Goal: Task Accomplishment & Management: Manage account settings

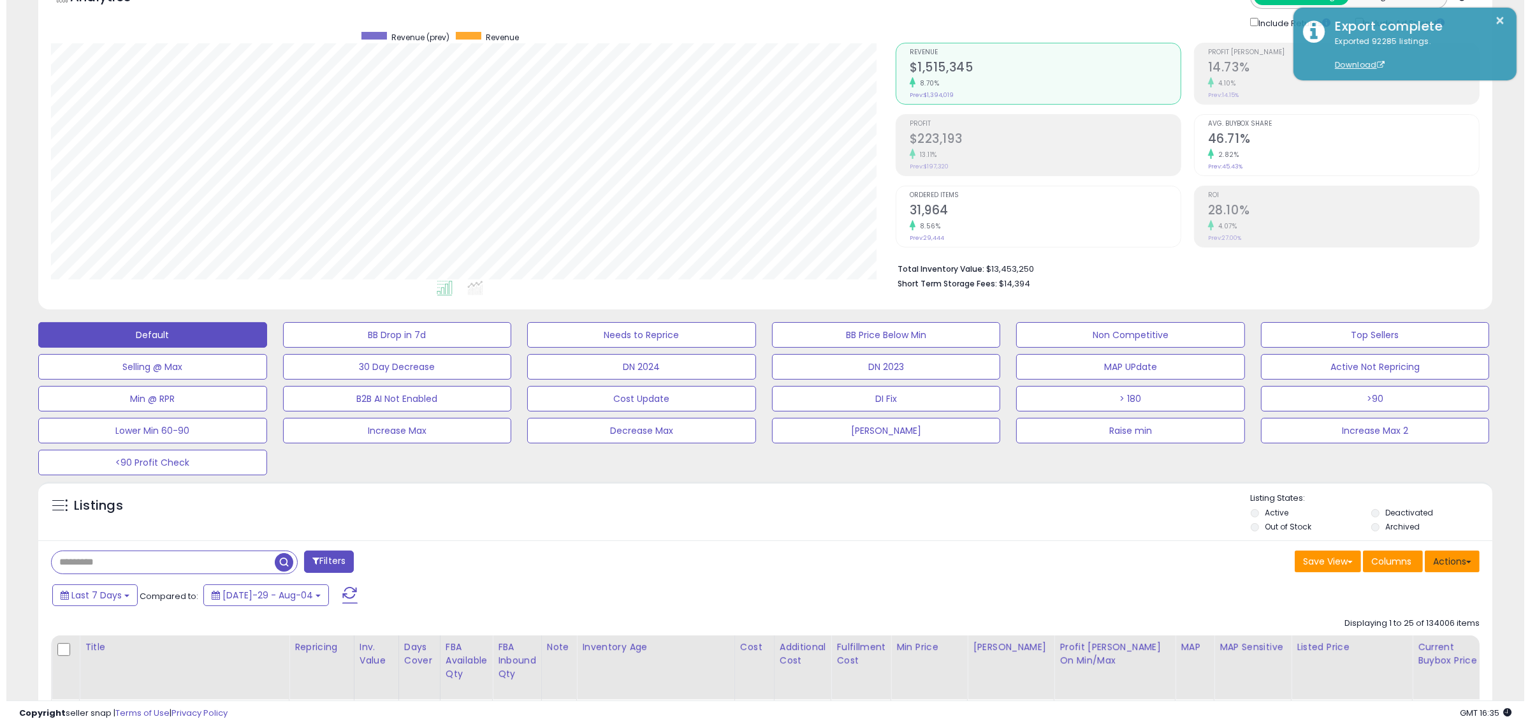
scroll to position [261, 845]
click at [1451, 552] on button "Actions" at bounding box center [1446, 561] width 55 height 22
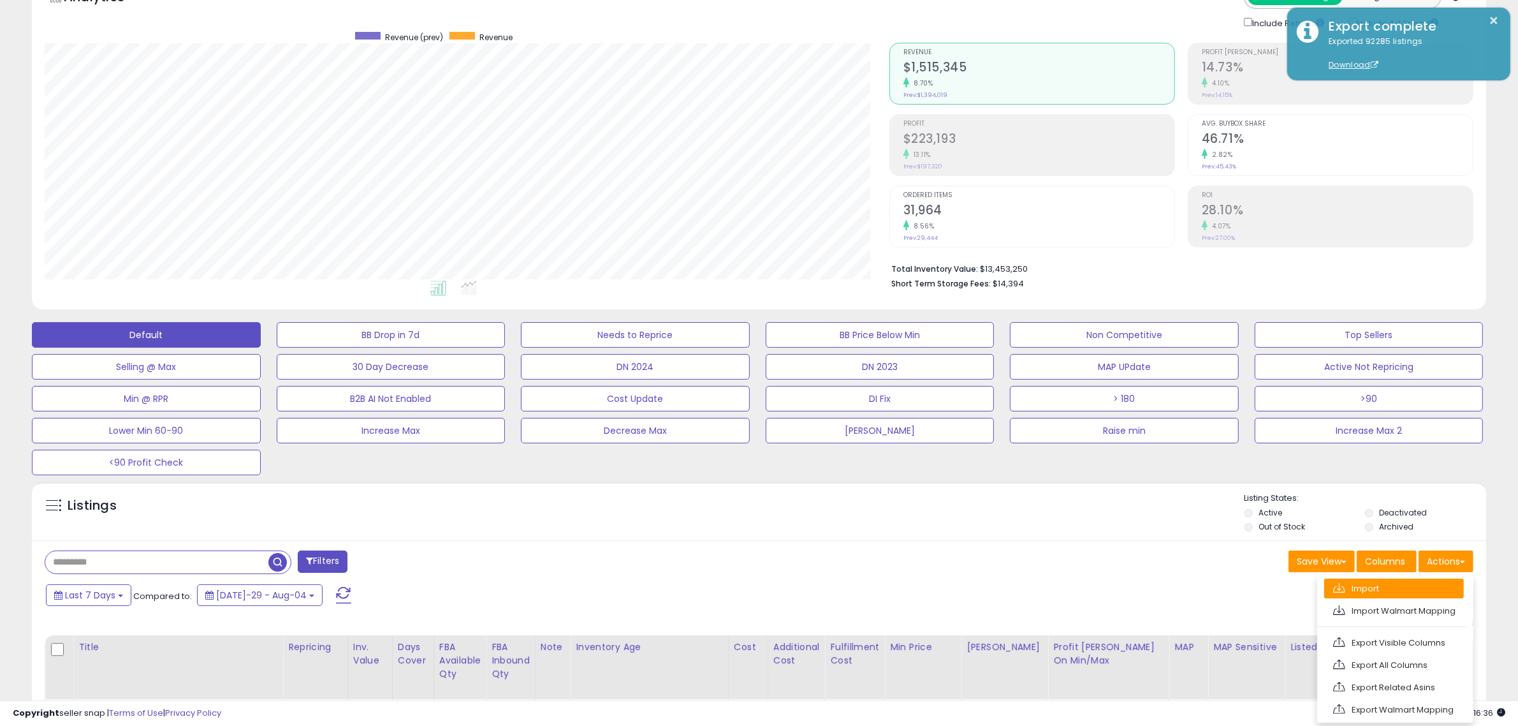
click at [1376, 583] on link "Import" at bounding box center [1394, 588] width 140 height 20
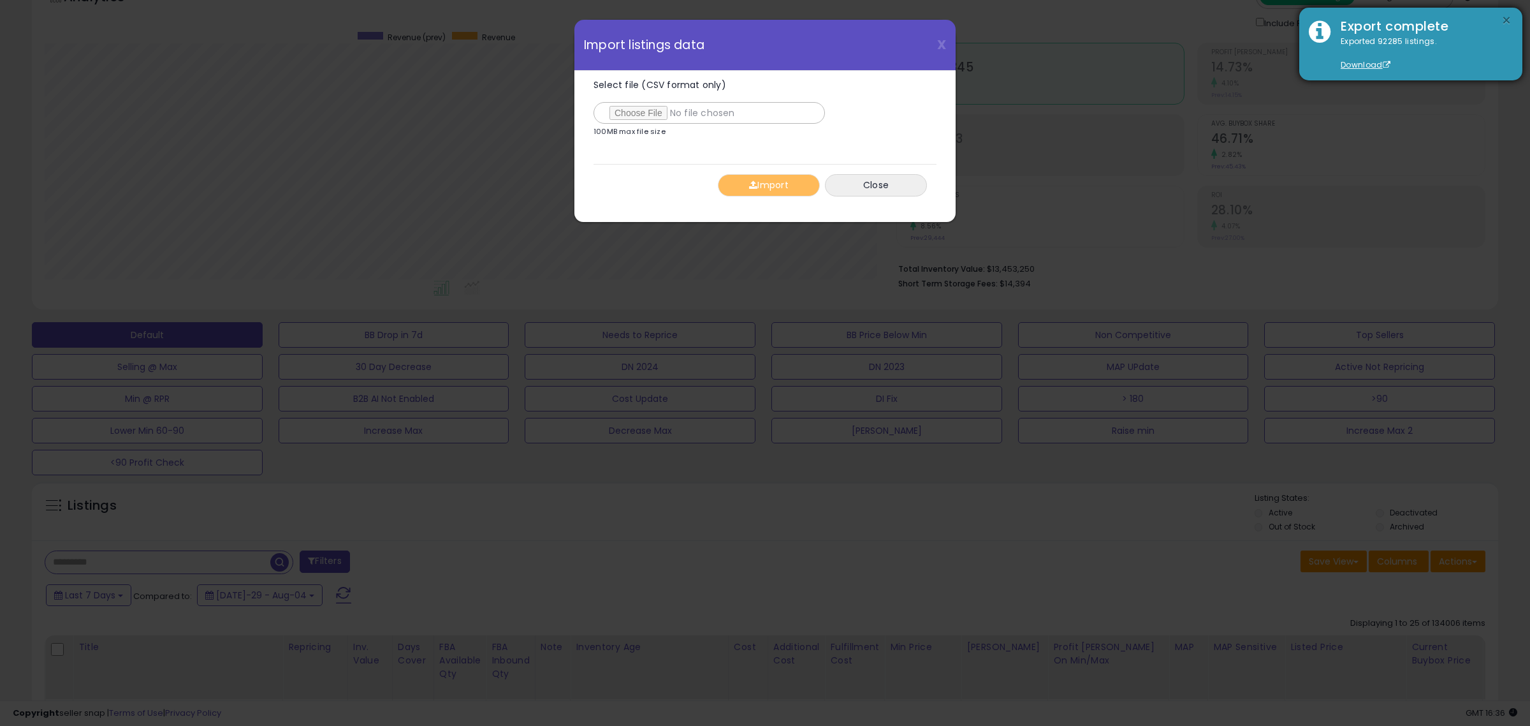
click at [1502, 19] on button "×" at bounding box center [1507, 21] width 10 height 16
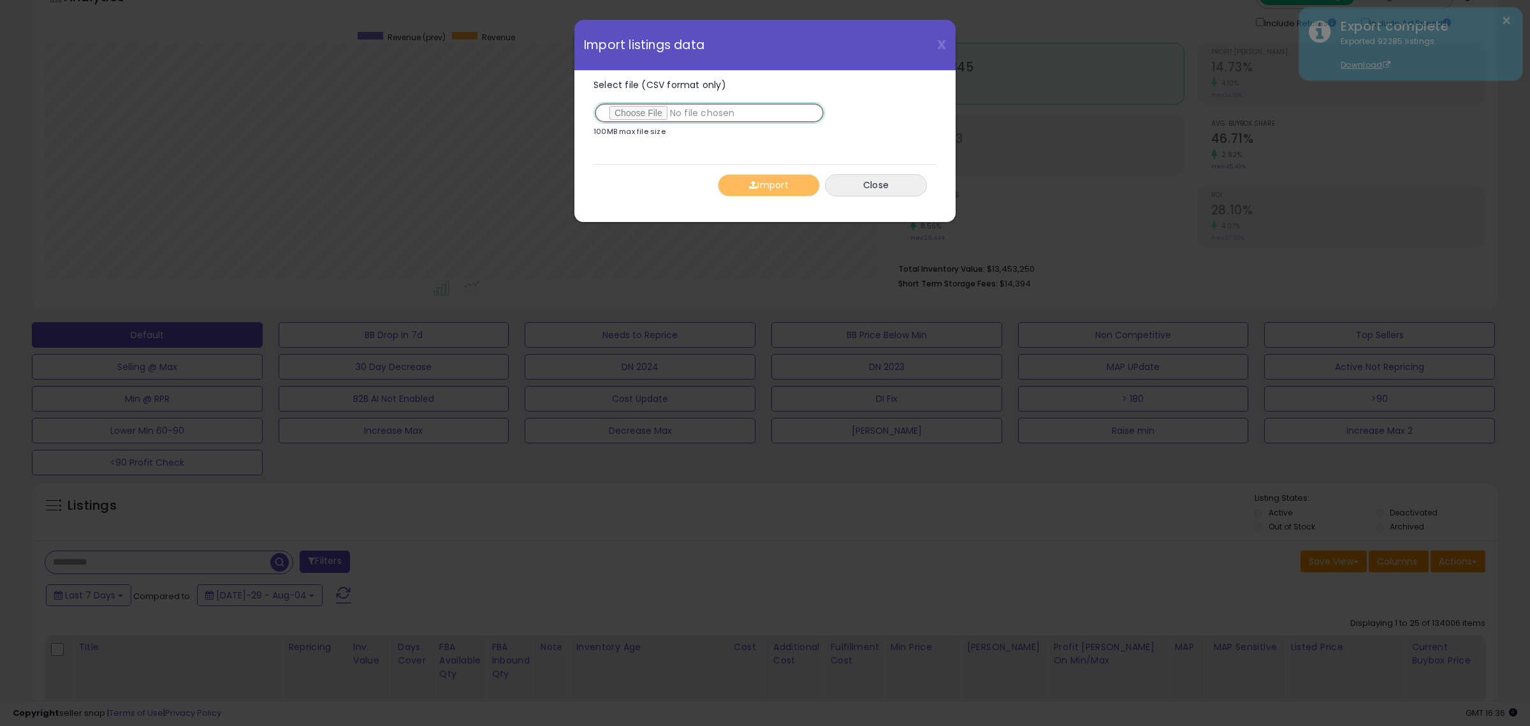
click at [636, 110] on input "Select file (CSV format only)" at bounding box center [709, 113] width 231 height 22
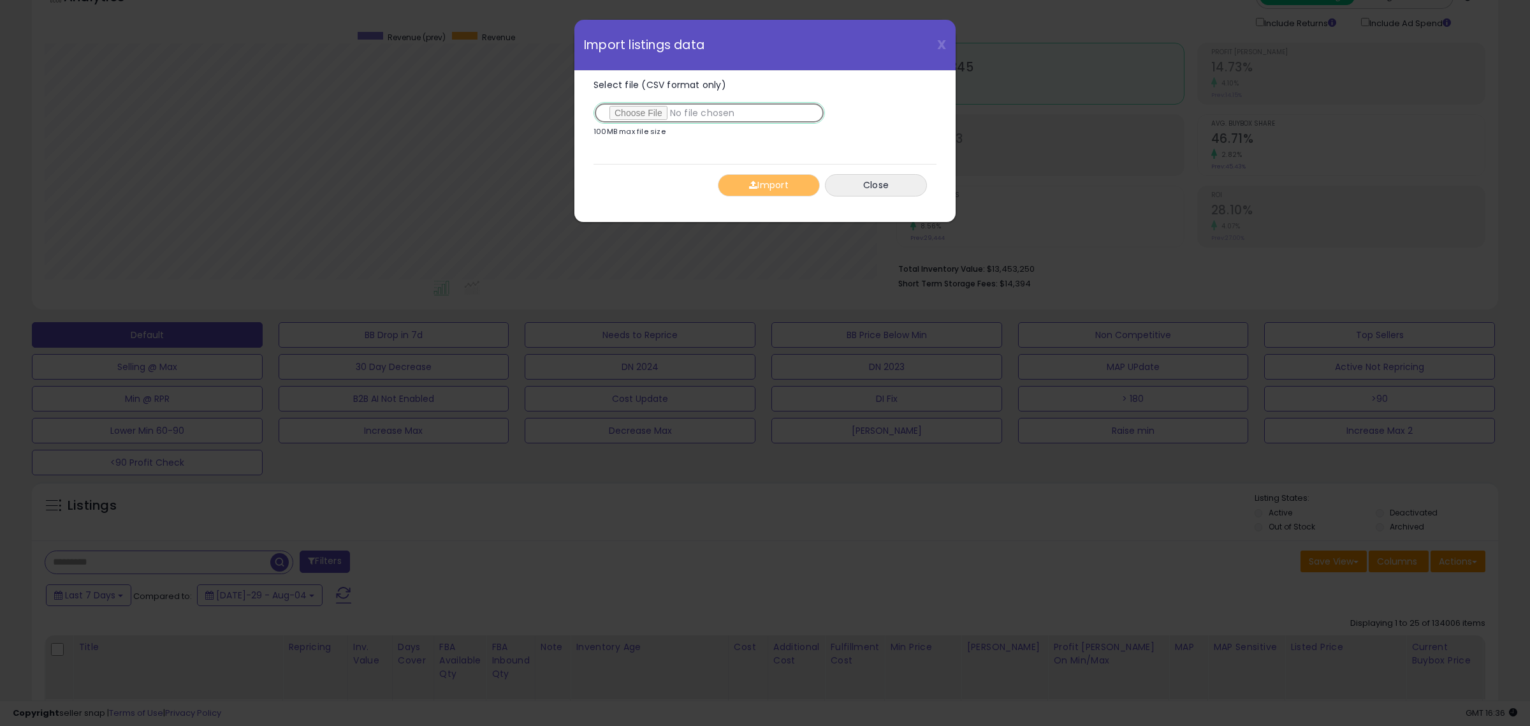
type input "**********"
click at [791, 189] on button "Import" at bounding box center [769, 185] width 102 height 22
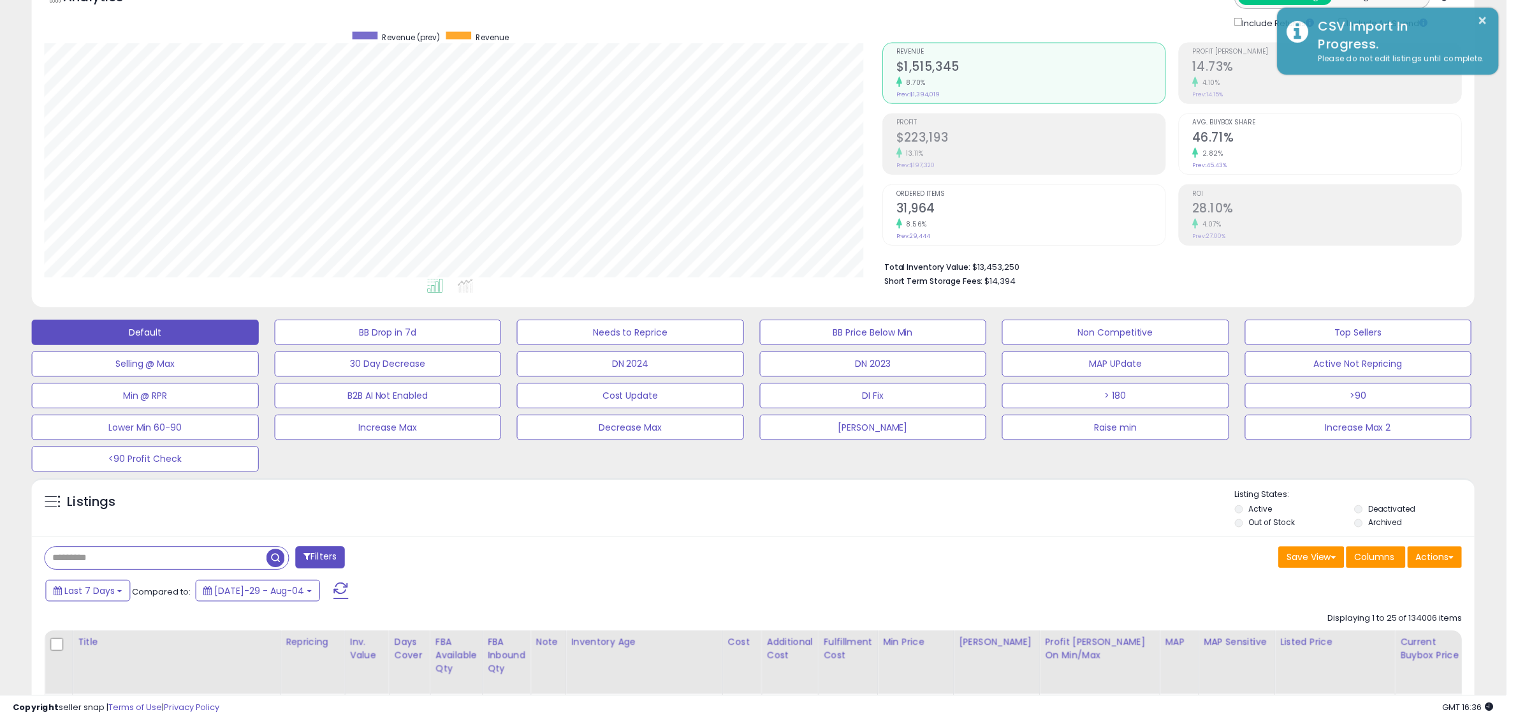
scroll to position [637383, 636799]
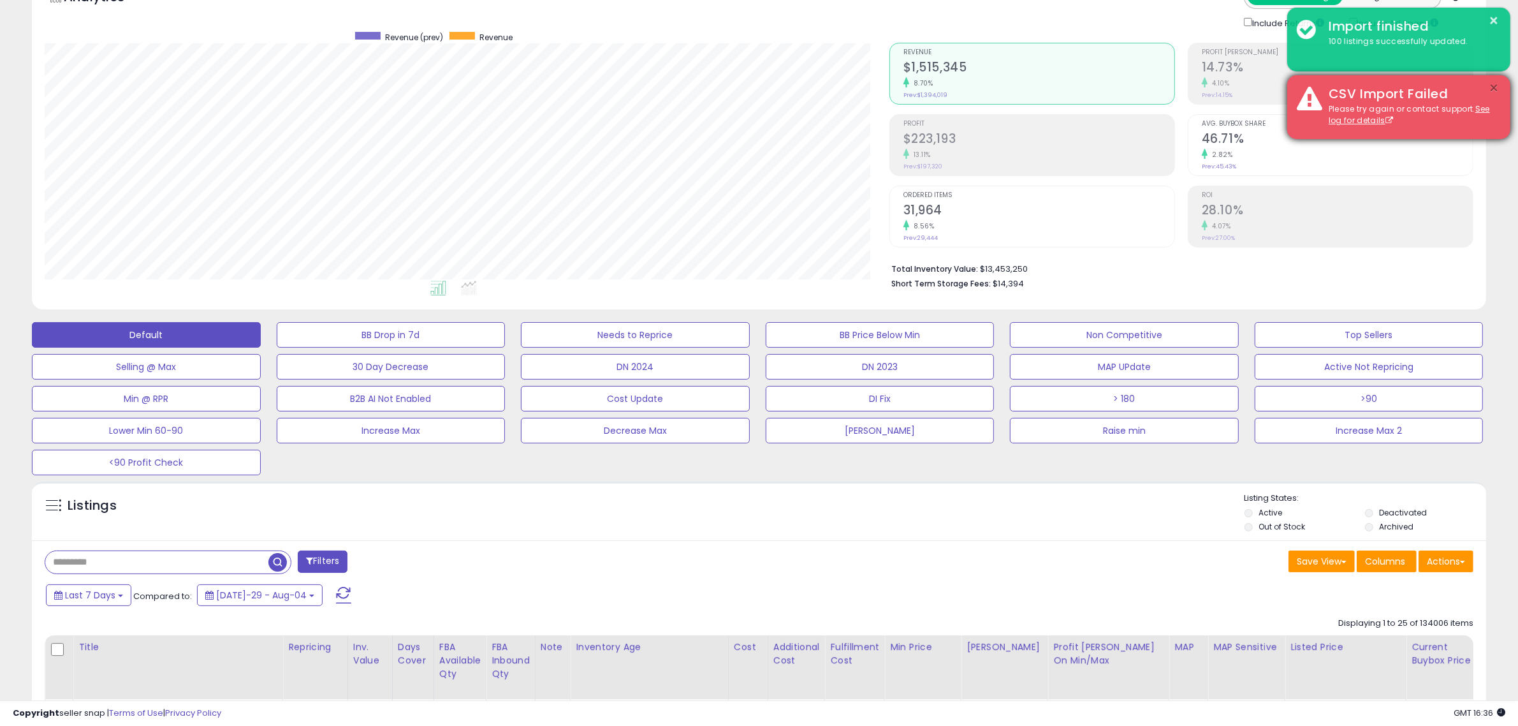
drag, startPoint x: 1491, startPoint y: 84, endPoint x: 1490, endPoint y: 75, distance: 9.0
click at [1492, 84] on button "×" at bounding box center [1495, 88] width 10 height 16
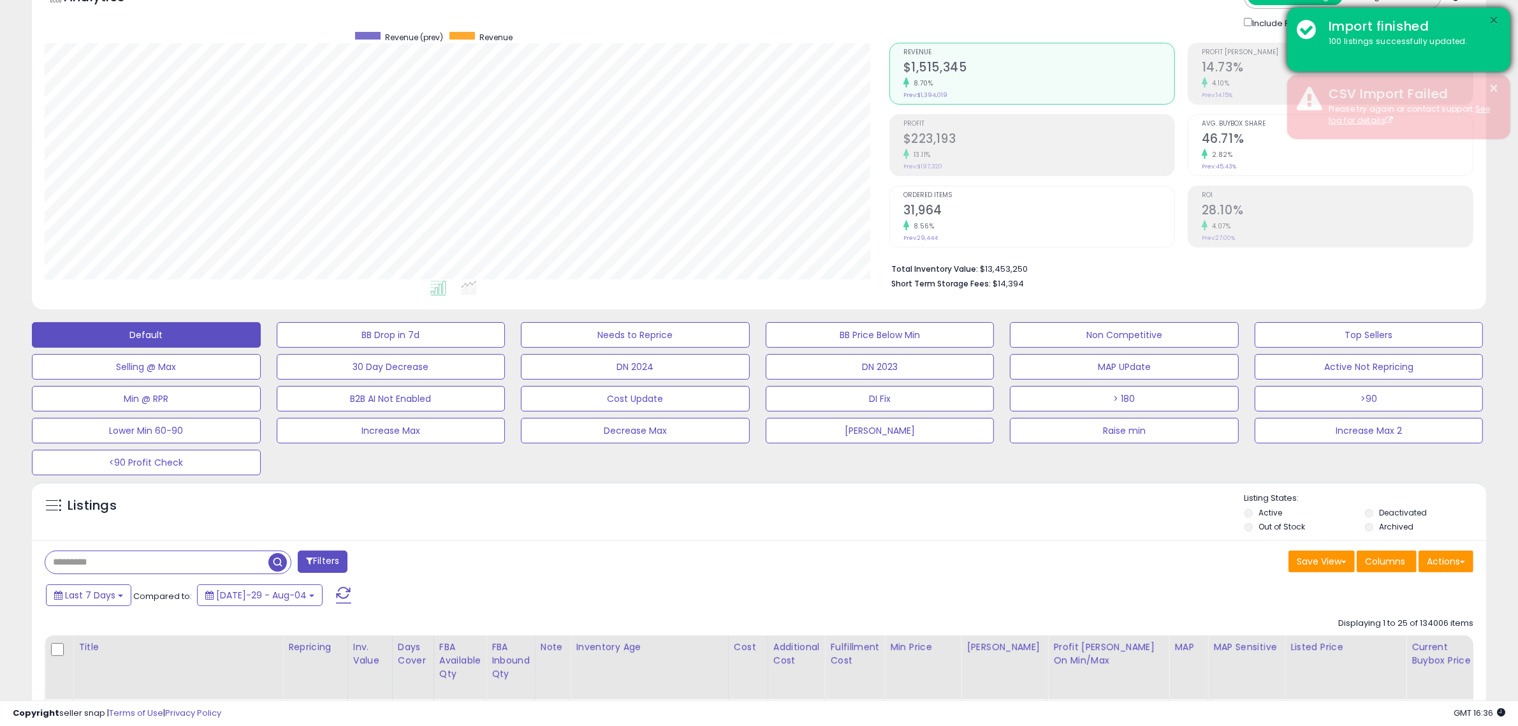
click at [1496, 18] on button "×" at bounding box center [1495, 21] width 10 height 16
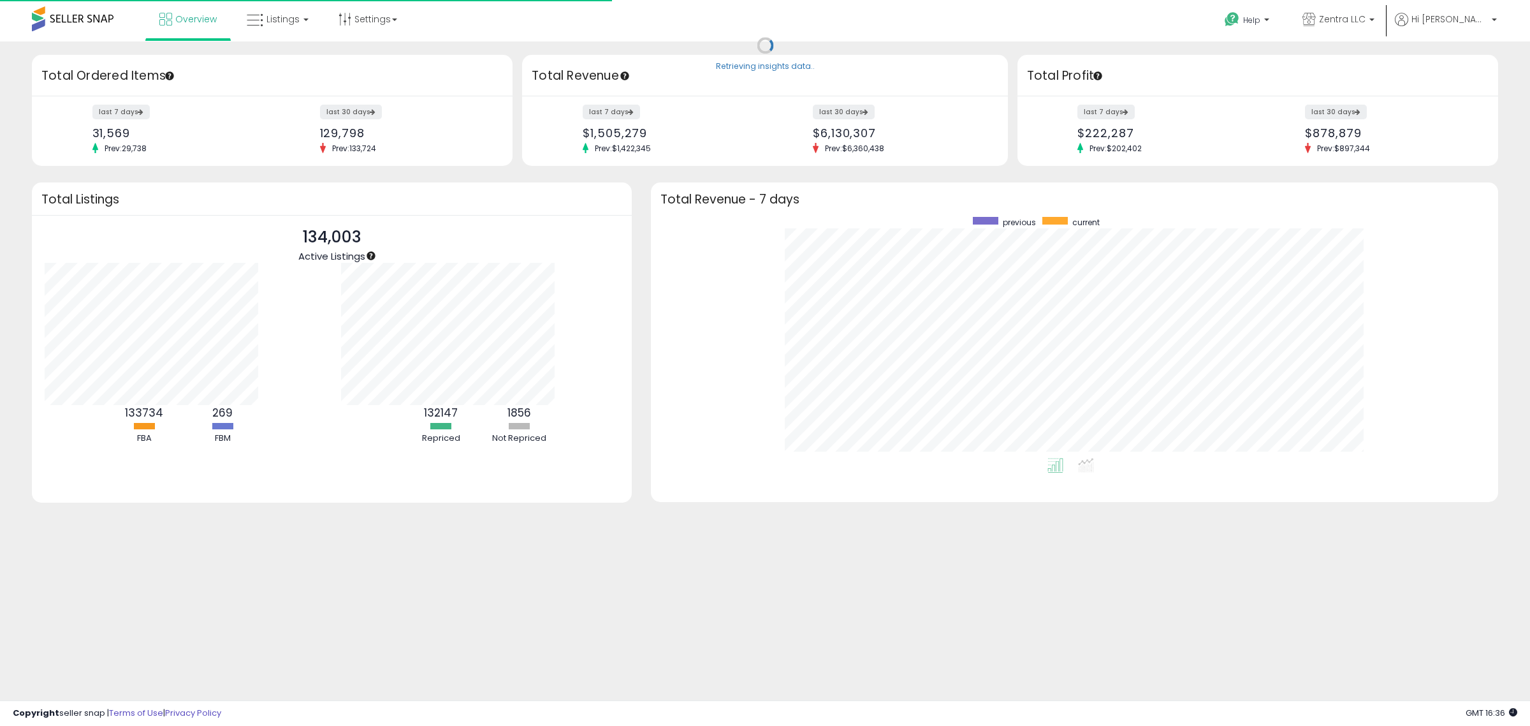
scroll to position [241, 823]
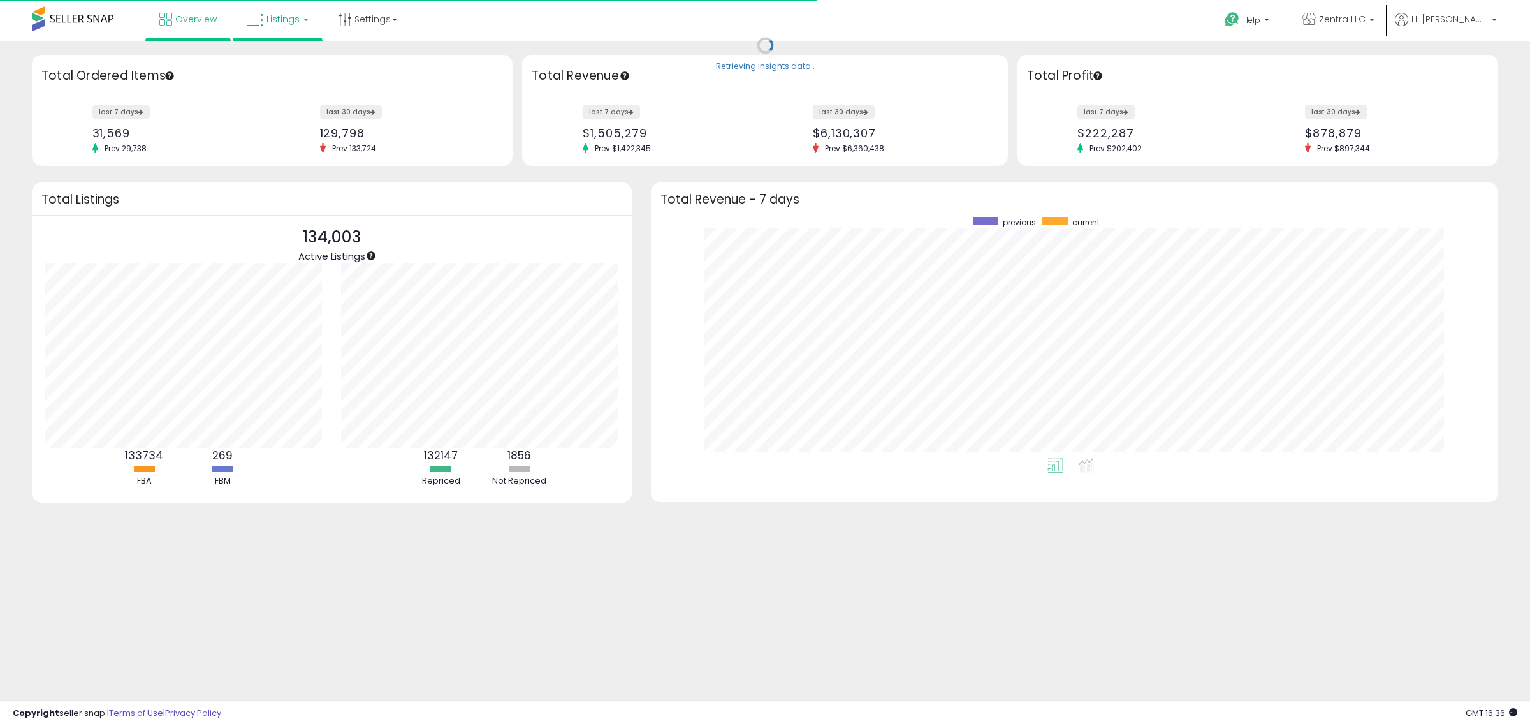
click at [270, 17] on span "Listings" at bounding box center [283, 19] width 33 height 13
click at [274, 65] on icon at bounding box center [287, 63] width 55 height 17
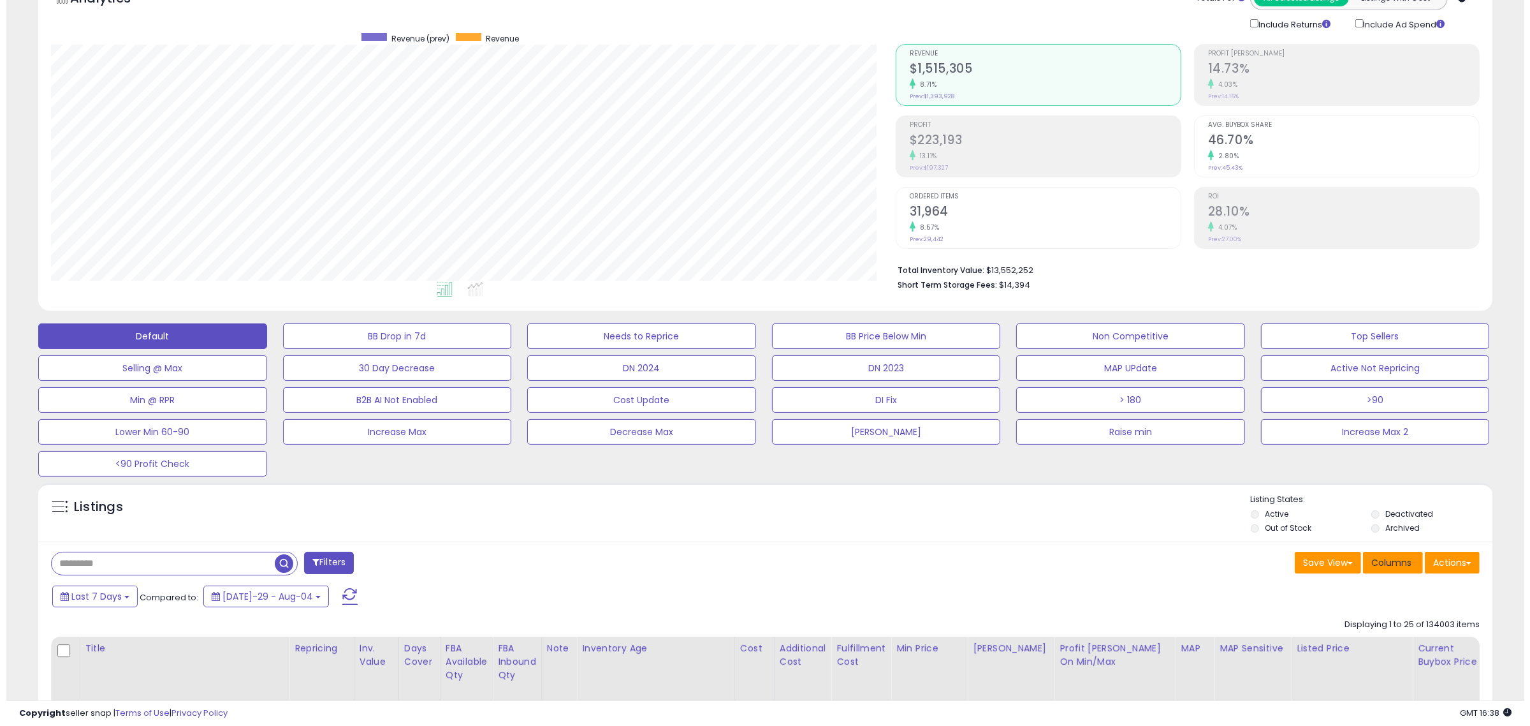
scroll to position [80, 0]
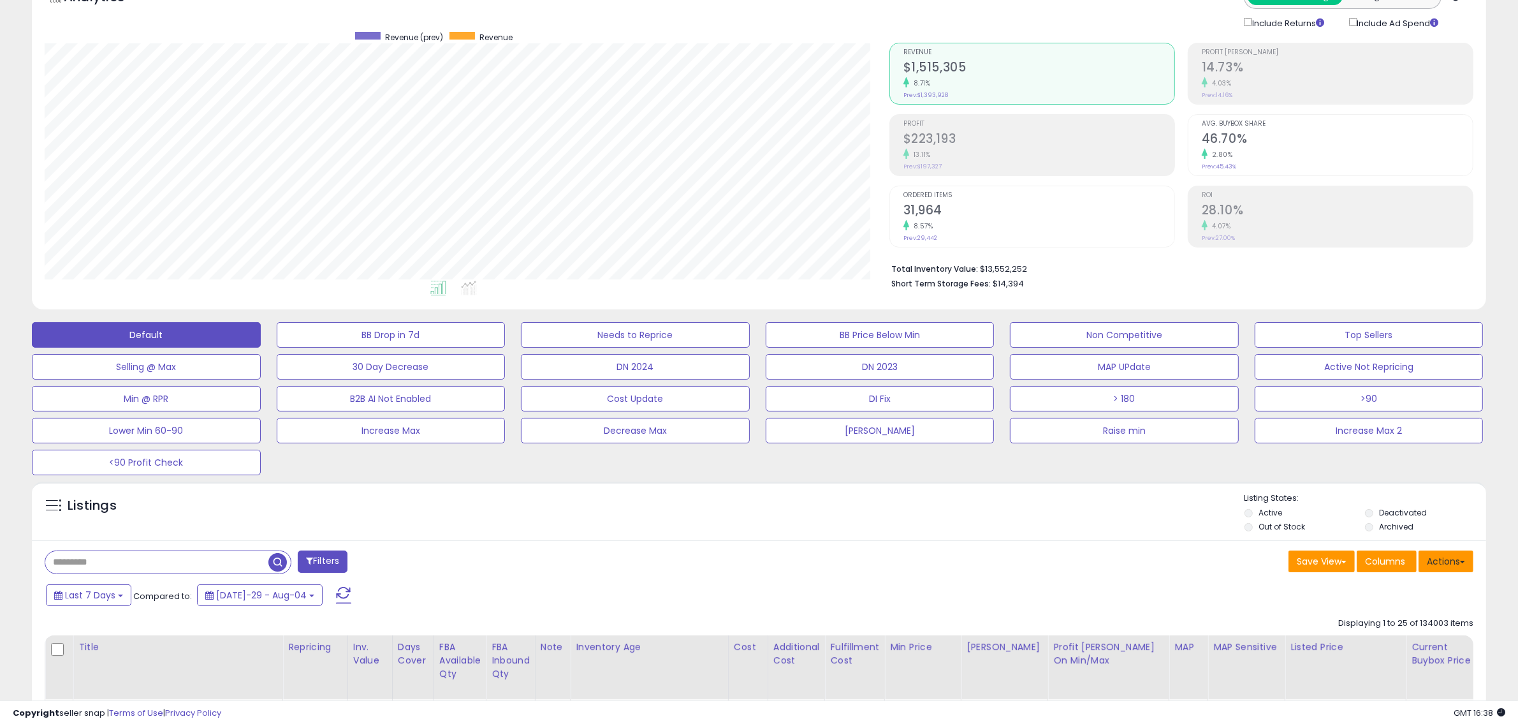
click at [1454, 561] on button "Actions" at bounding box center [1446, 561] width 55 height 22
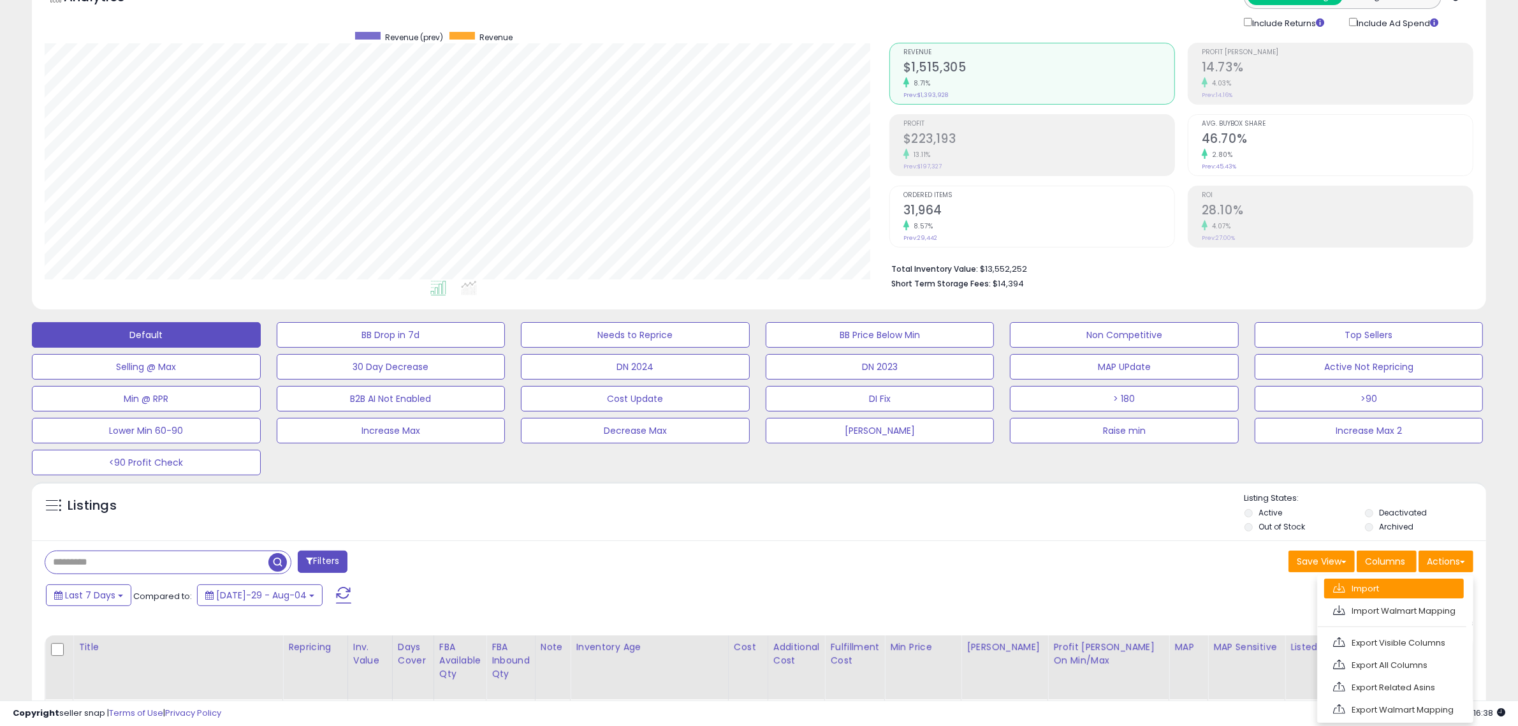
click at [1400, 587] on link "Import" at bounding box center [1394, 588] width 140 height 20
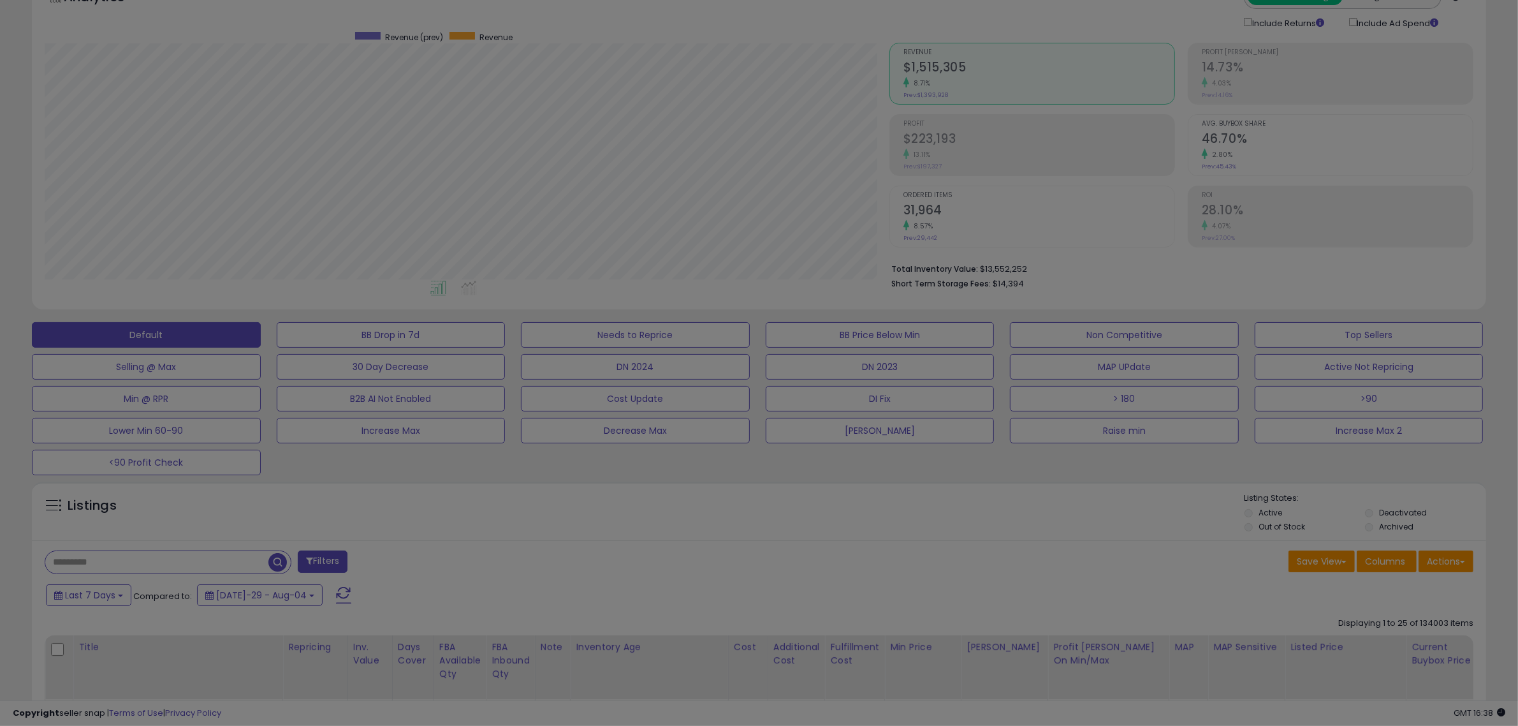
scroll to position [261, 851]
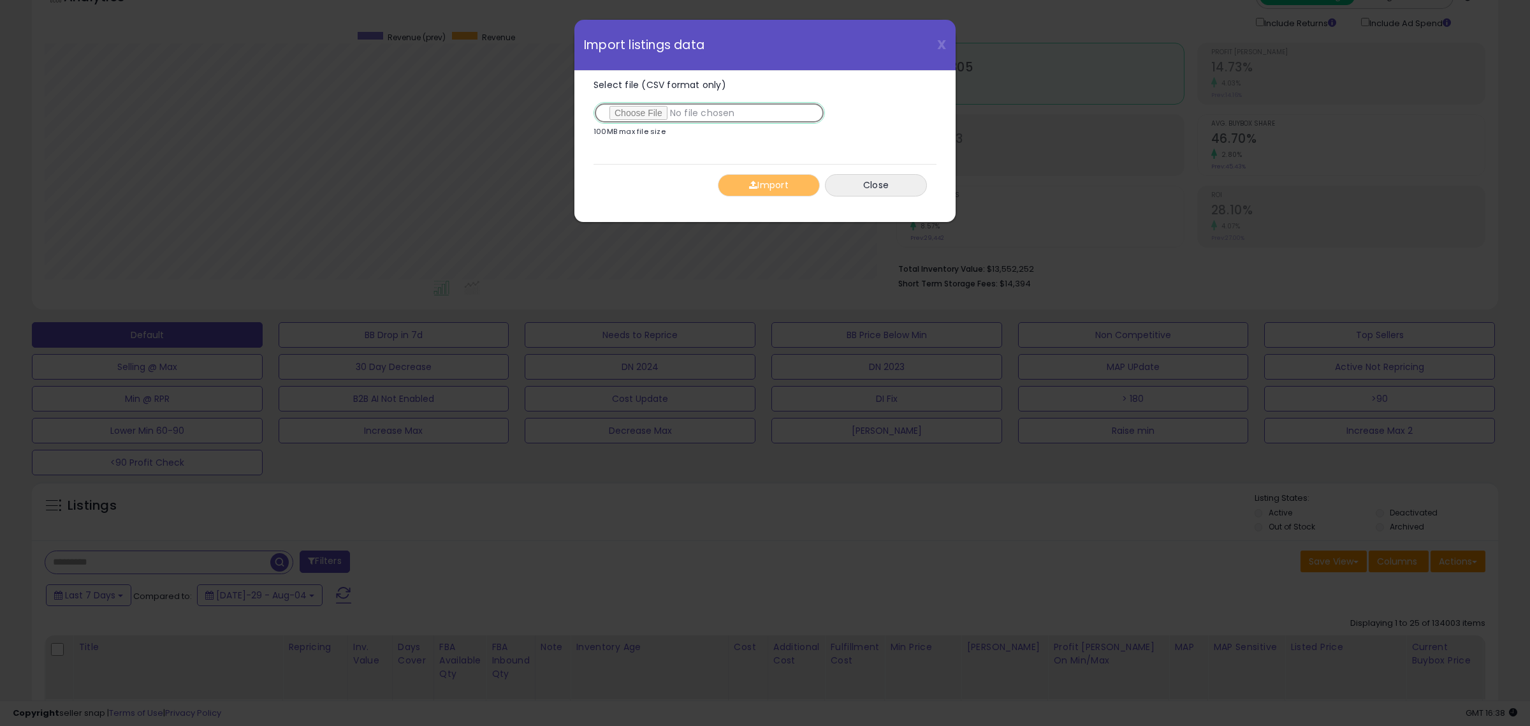
click at [655, 107] on input "Select file (CSV format only)" at bounding box center [709, 113] width 231 height 22
type input "**********"
click at [765, 179] on button "Import" at bounding box center [769, 185] width 102 height 22
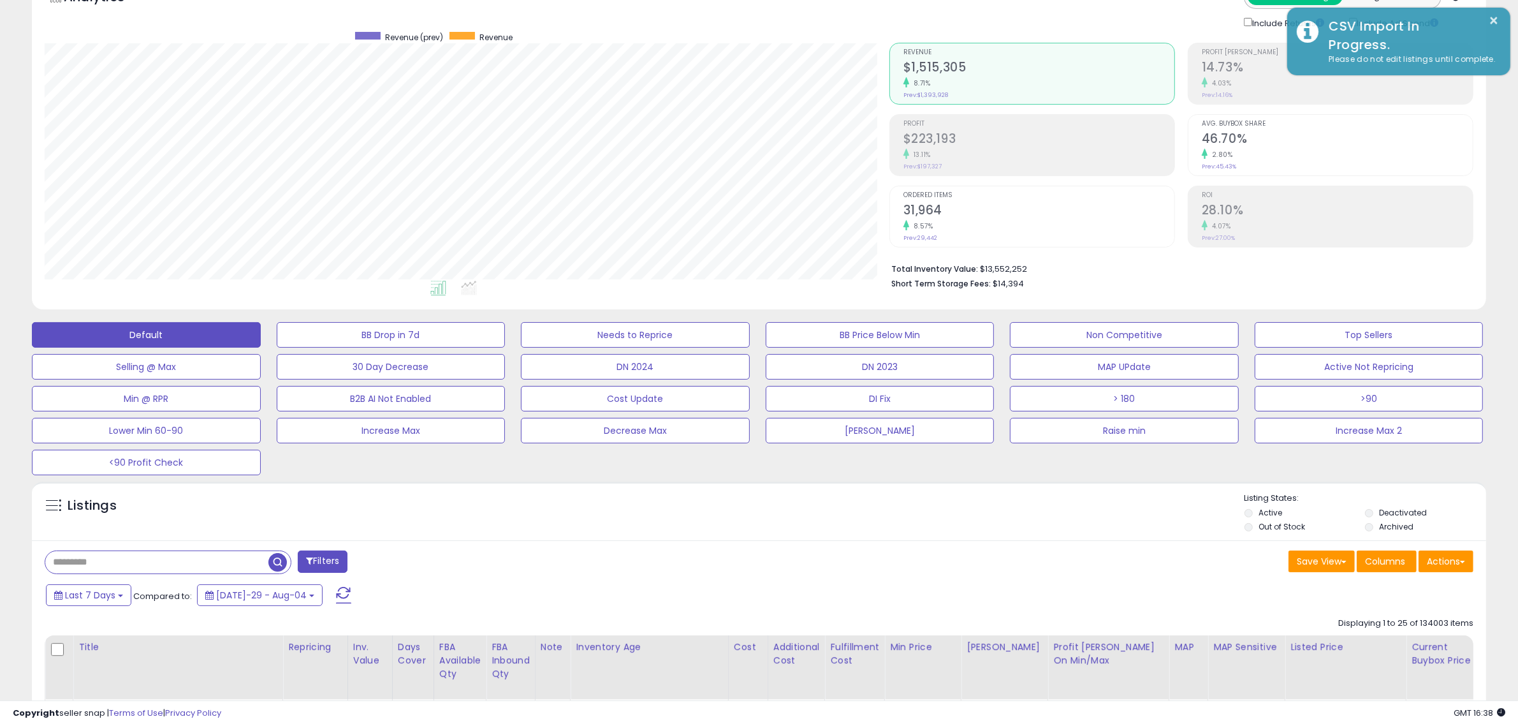
scroll to position [637383, 636799]
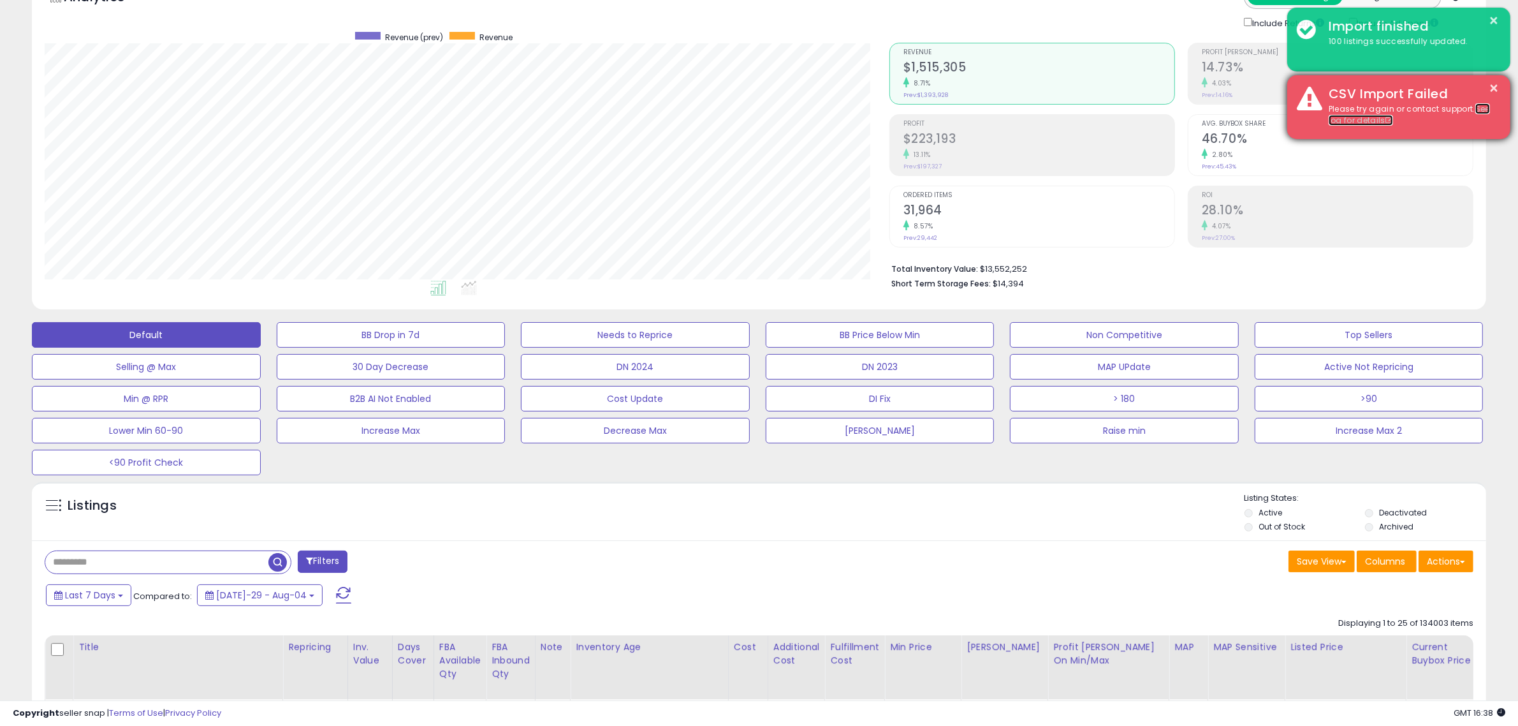
click at [1356, 117] on link "See log for details" at bounding box center [1409, 114] width 161 height 23
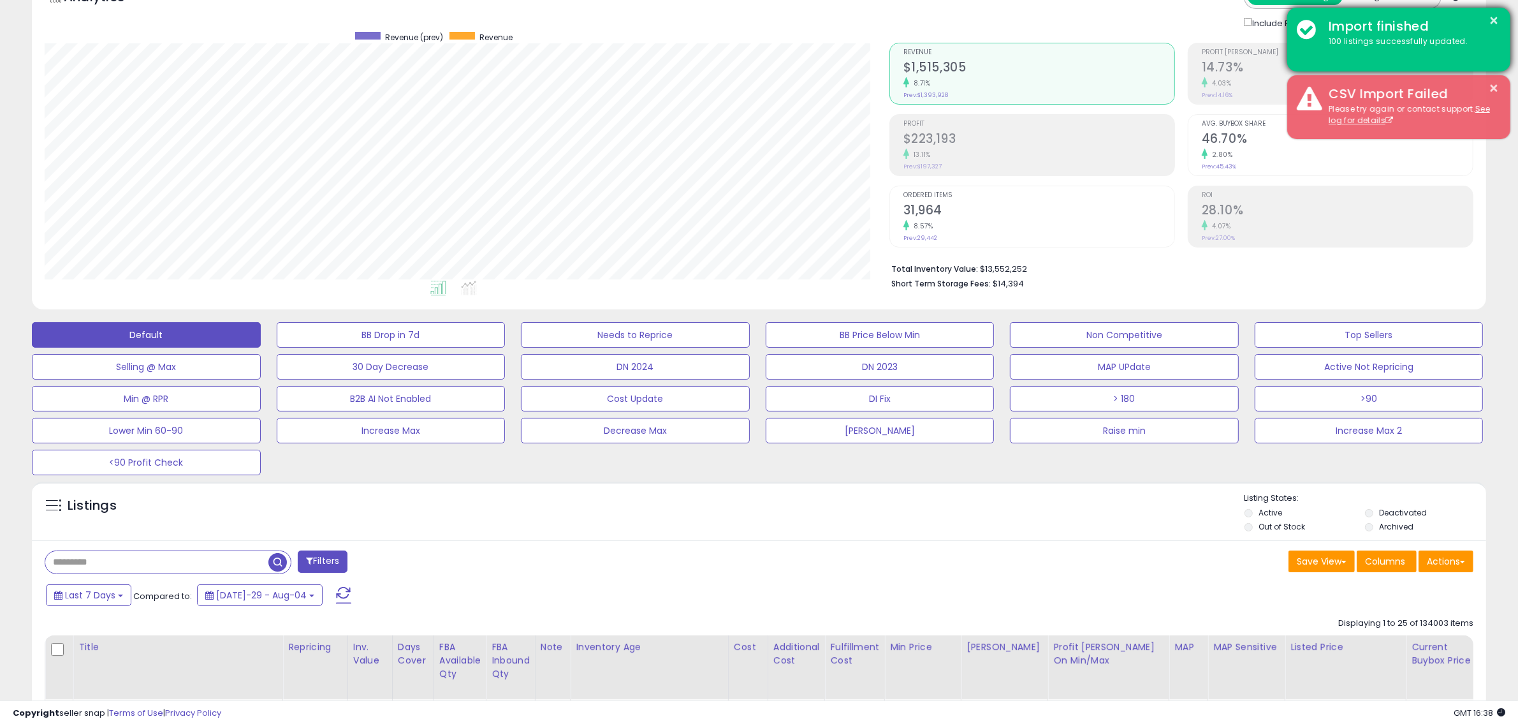
click at [1374, 36] on div "100 listings successfully updated." at bounding box center [1410, 42] width 182 height 12
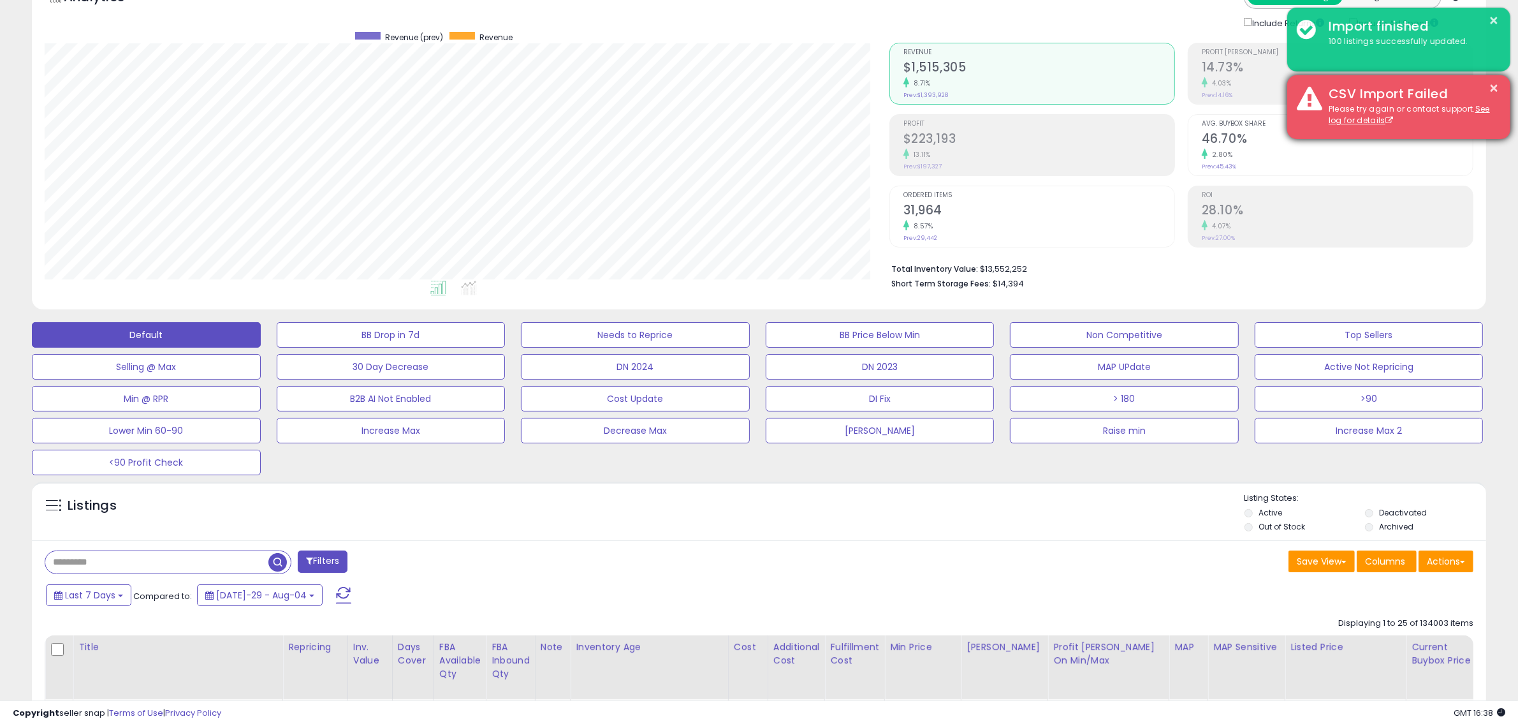
click at [1358, 114] on div "Please try again or contact support. See log for details" at bounding box center [1410, 115] width 182 height 24
click at [1356, 121] on link "See log for details" at bounding box center [1409, 114] width 161 height 23
